Goal: Task Accomplishment & Management: Complete application form

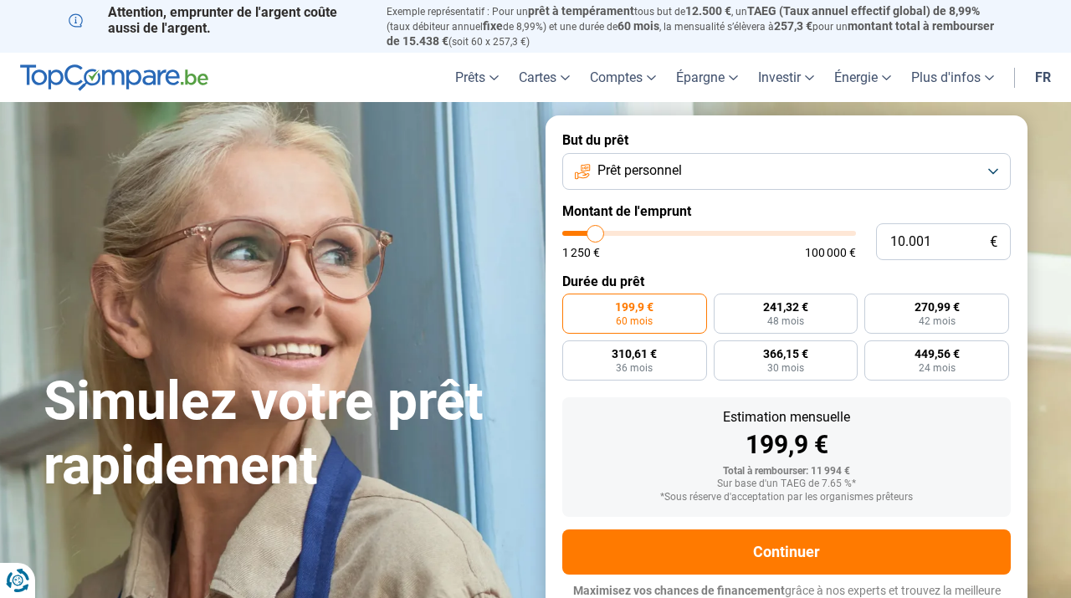
click at [791, 161] on button "Prêt personnel" at bounding box center [786, 171] width 449 height 37
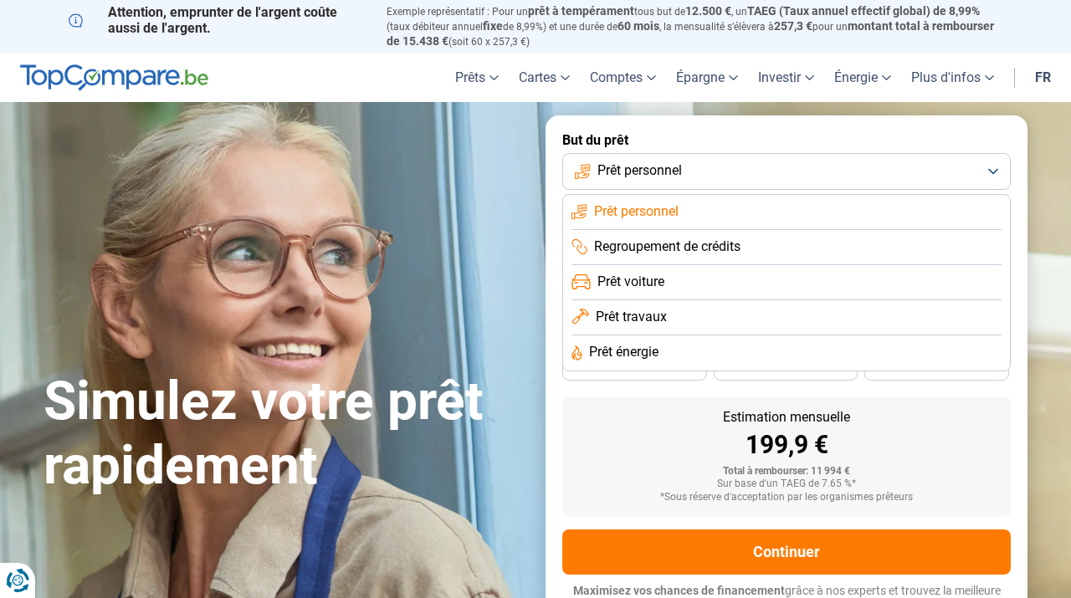
click at [791, 161] on button "Prêt personnel" at bounding box center [786, 171] width 449 height 37
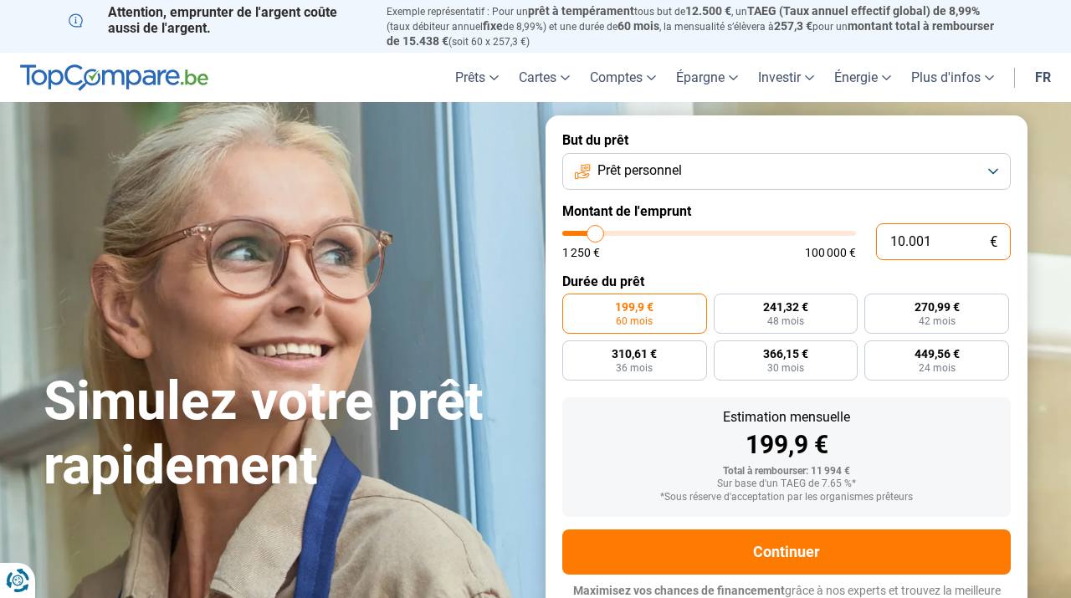
click at [892, 246] on input "10.001" at bounding box center [943, 241] width 135 height 37
type input "2"
type input "1250"
type input "22"
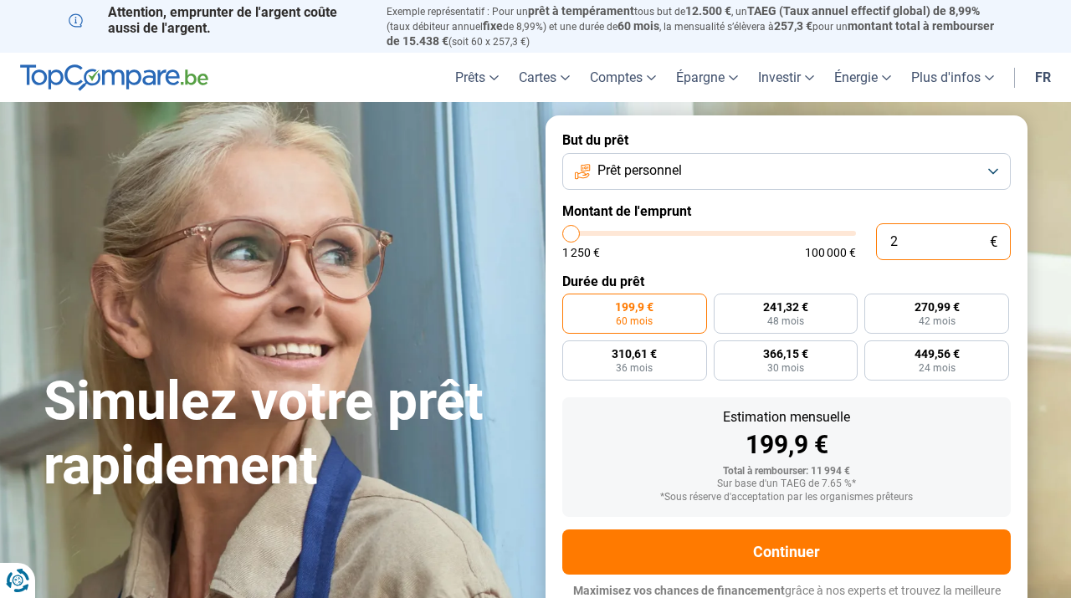
type input "1250"
type input "220"
type input "1250"
type input "2.200"
type input "2250"
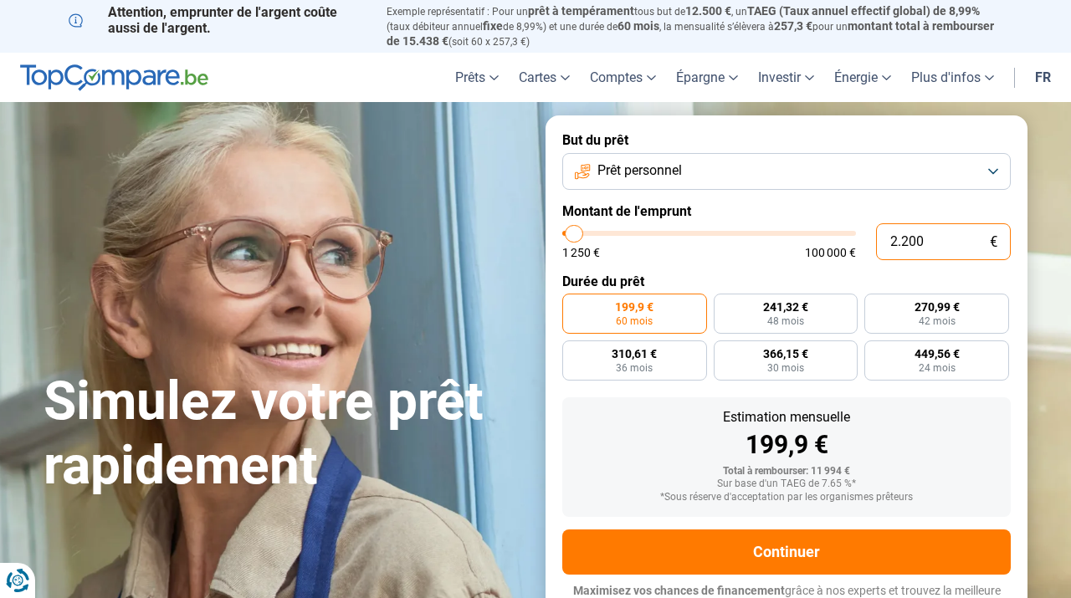
type input "22.000"
type input "22000"
type input "22.000"
radio input "false"
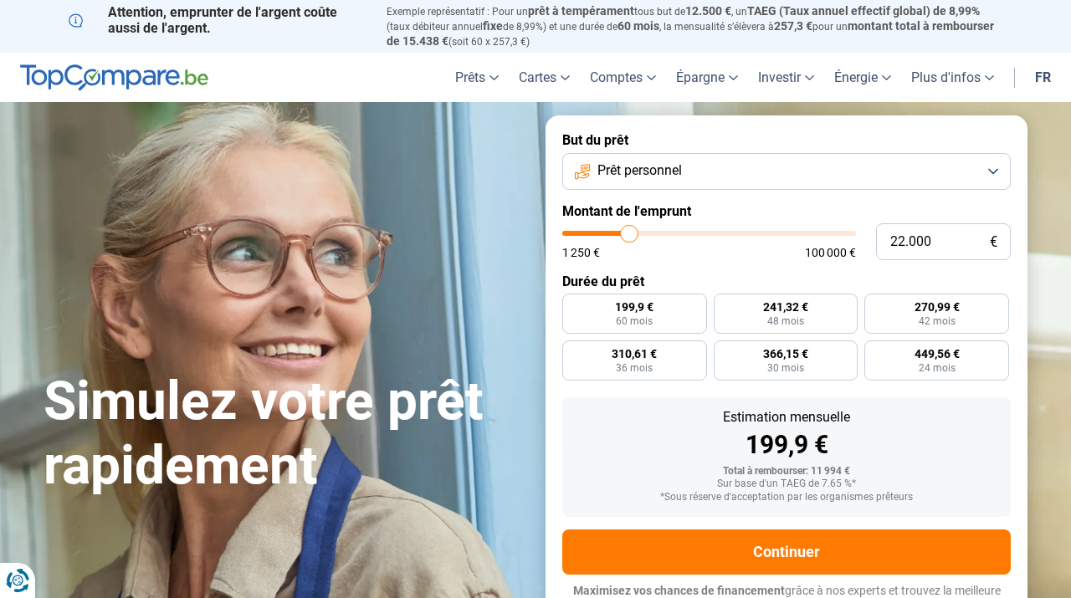
click at [786, 272] on form "But du prêt Prêt personnel Montant de l'emprunt 22.000 € 1 250 € 100 000 € Duré…" at bounding box center [787, 373] width 482 height 516
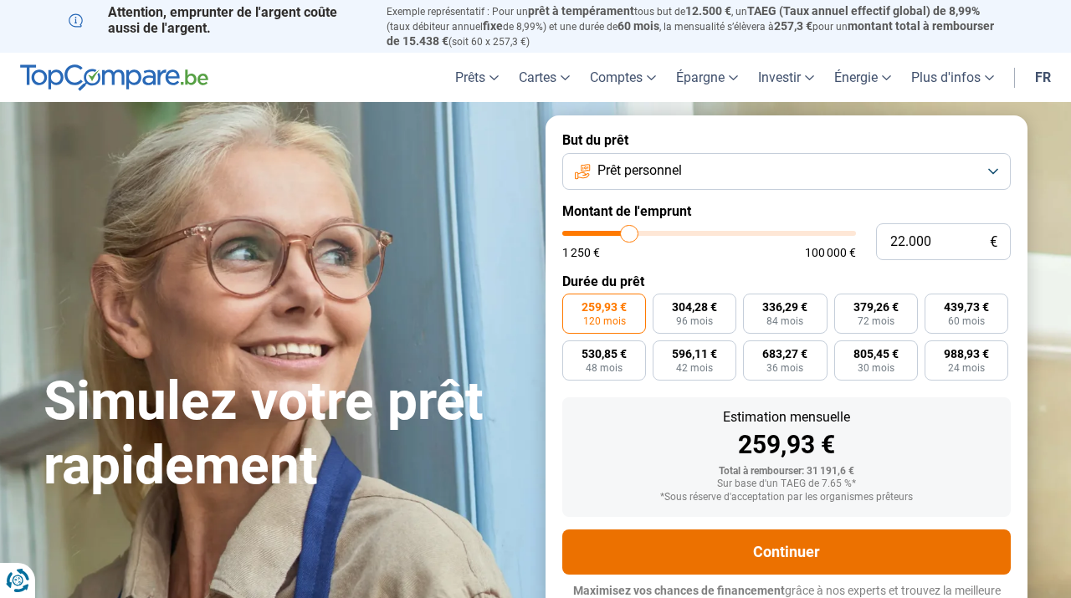
click at [768, 550] on button "Continuer" at bounding box center [786, 552] width 449 height 45
